Goal: Obtain resource: Download file/media

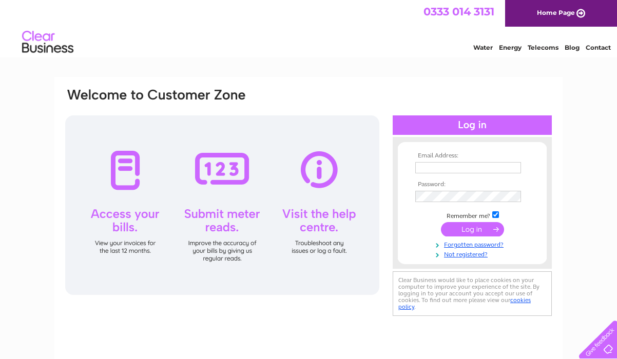
type input "[PERSON_NAME][EMAIL_ADDRESS][DOMAIN_NAME]"
click at [481, 230] on input "submit" at bounding box center [472, 229] width 63 height 14
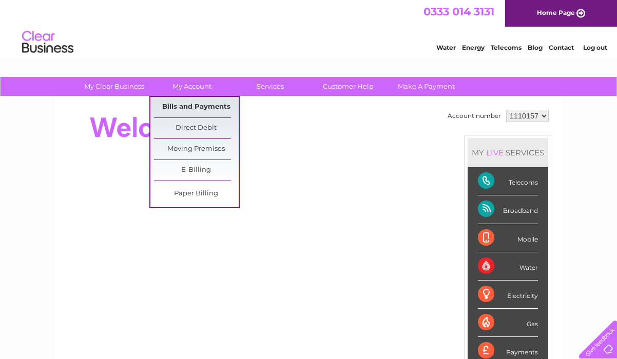
click at [188, 104] on link "Bills and Payments" at bounding box center [196, 107] width 85 height 21
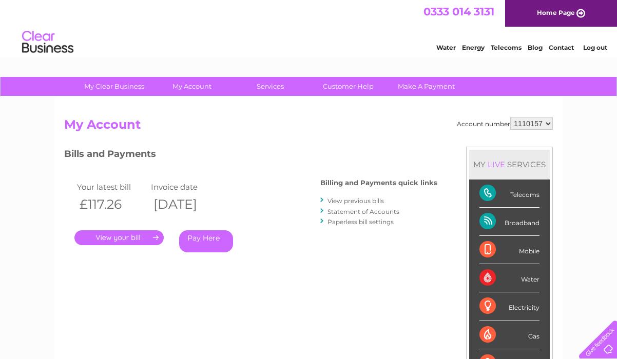
click at [353, 201] on link "View previous bills" at bounding box center [355, 201] width 56 height 8
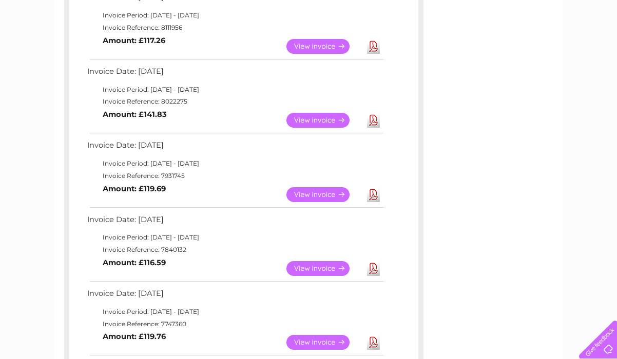
scroll to position [205, 0]
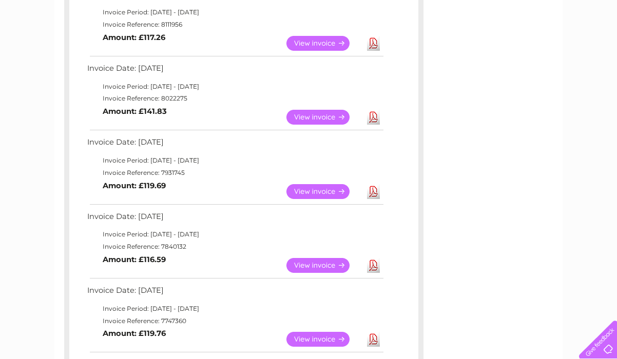
click at [370, 192] on link "Download" at bounding box center [373, 191] width 13 height 15
click at [375, 121] on link "Download" at bounding box center [373, 117] width 13 height 15
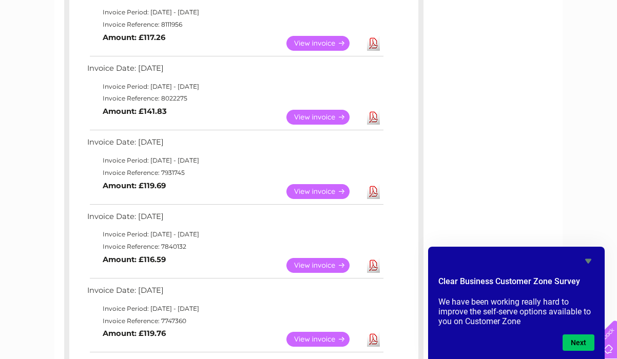
click at [375, 43] on link "Download" at bounding box center [373, 43] width 13 height 15
